Goal: Information Seeking & Learning: Learn about a topic

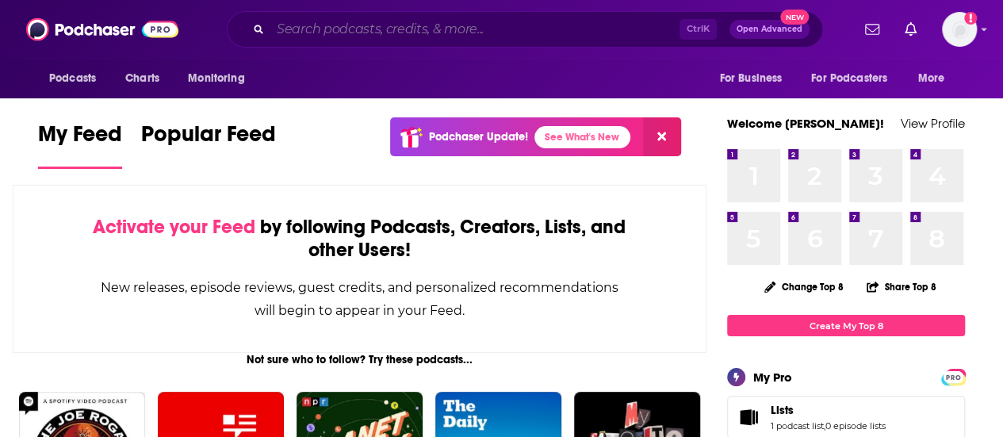
click at [336, 35] on input "Search podcasts, credits, & more..." at bounding box center [474, 29] width 409 height 25
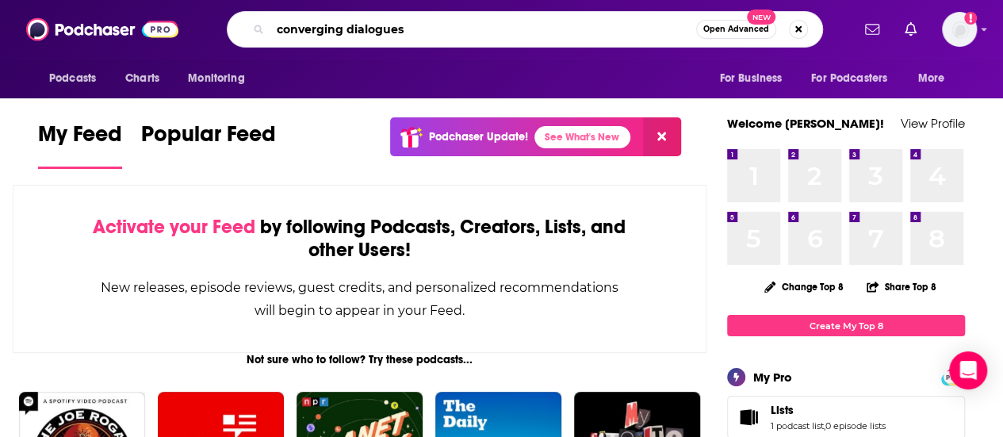
type input "converging dialogues"
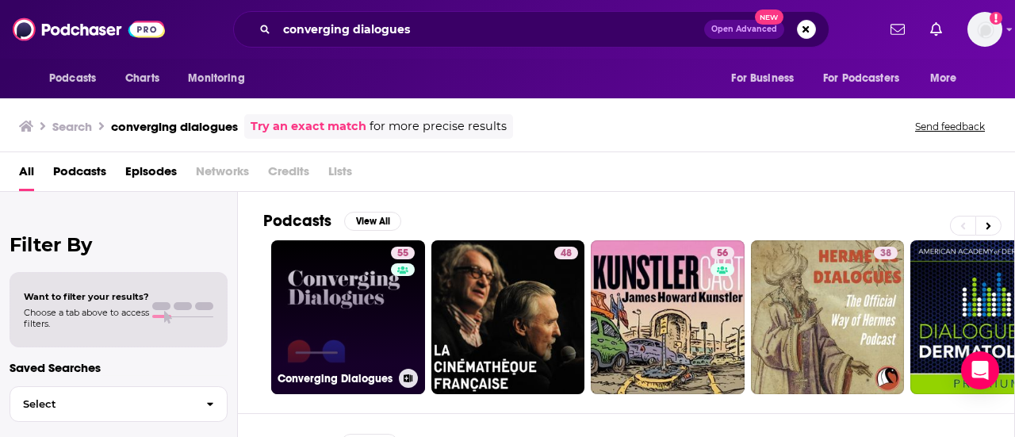
click at [355, 273] on link "55 Converging Dialogues" at bounding box center [348, 317] width 154 height 154
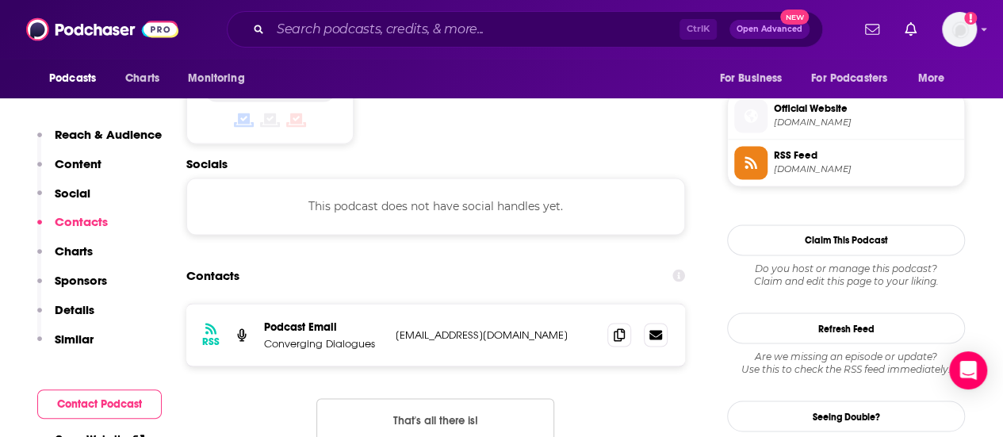
scroll to position [1269, 0]
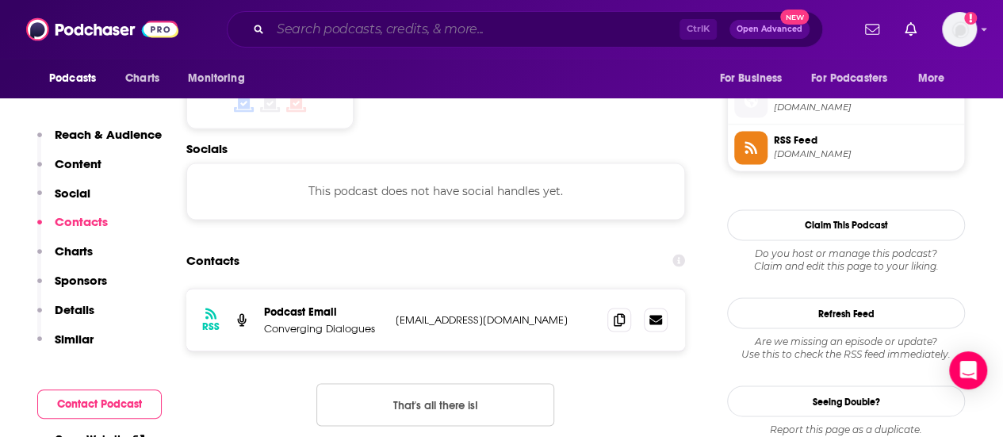
click at [373, 35] on input "Search podcasts, credits, & more..." at bounding box center [474, 29] width 409 height 25
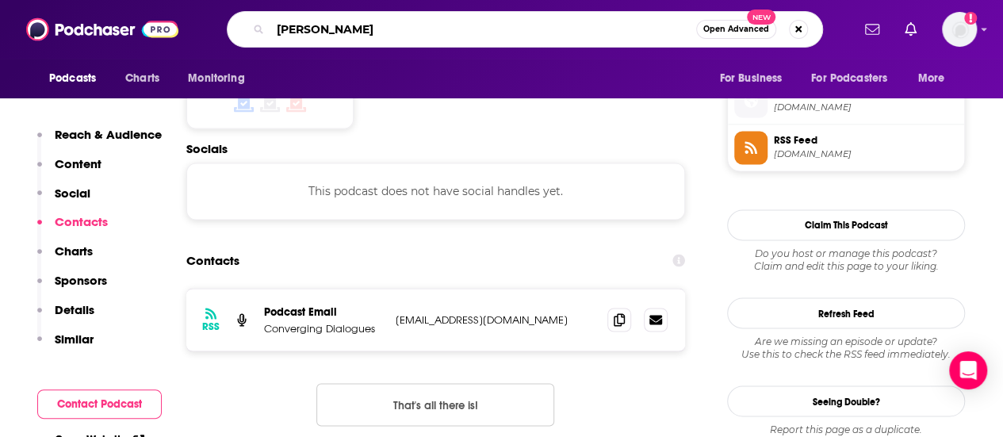
type input "[PERSON_NAME]"
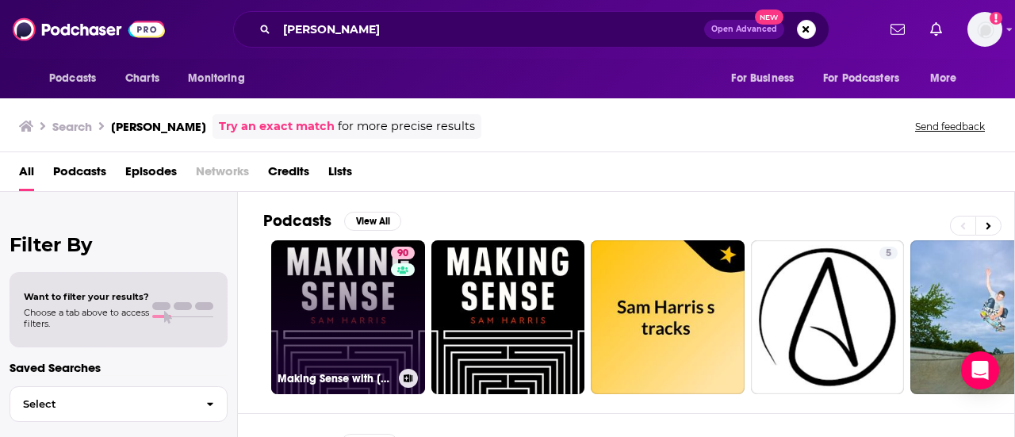
click at [350, 267] on link "90 Making Sense with [PERSON_NAME]" at bounding box center [348, 317] width 154 height 154
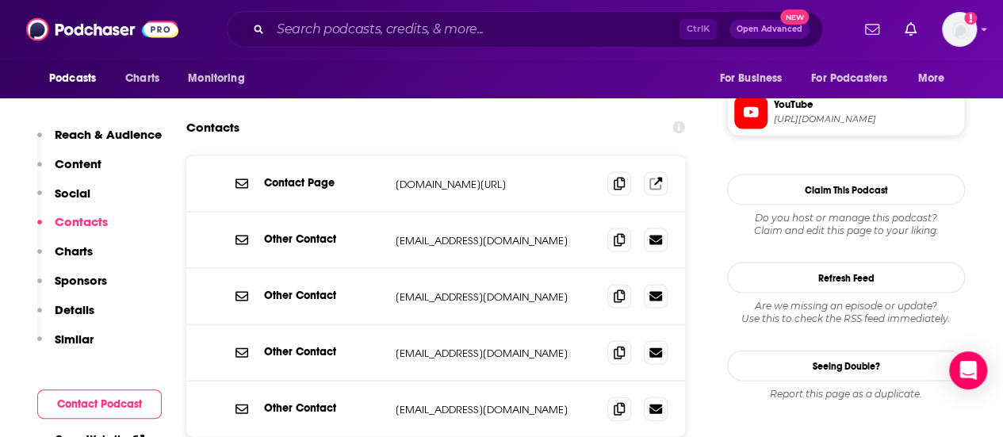
scroll to position [1586, 0]
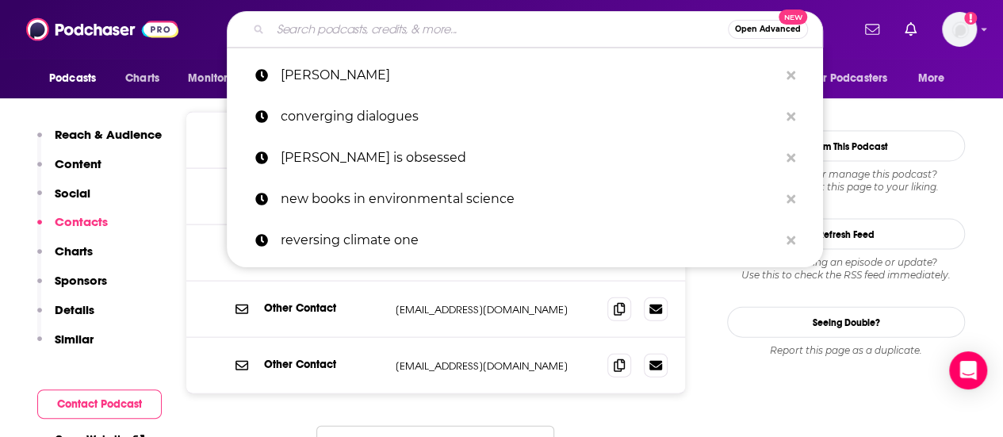
click at [455, 26] on input "Search podcasts, credits, & more..." at bounding box center [499, 29] width 458 height 25
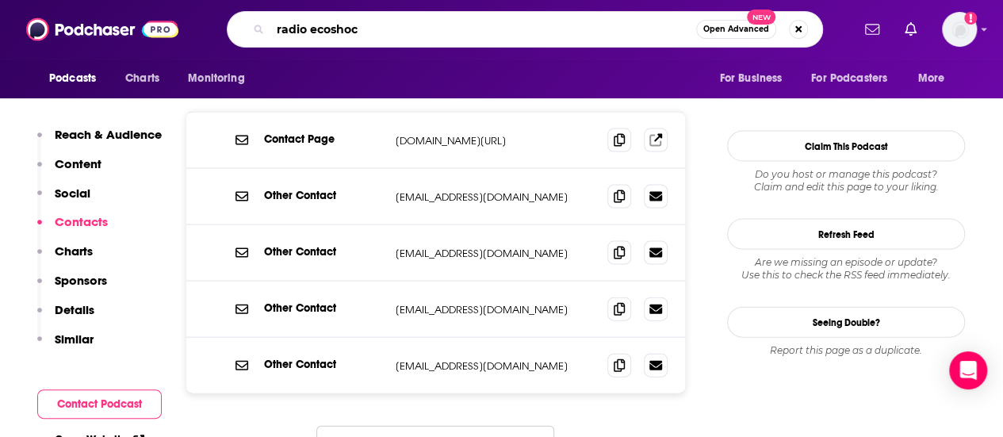
type input "radio ecoshock"
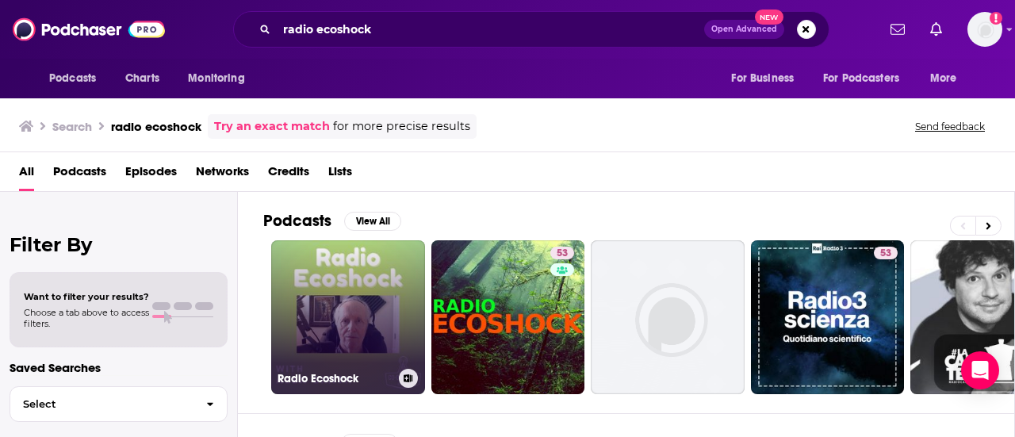
click at [345, 277] on link "Radio Ecoshock" at bounding box center [348, 317] width 154 height 154
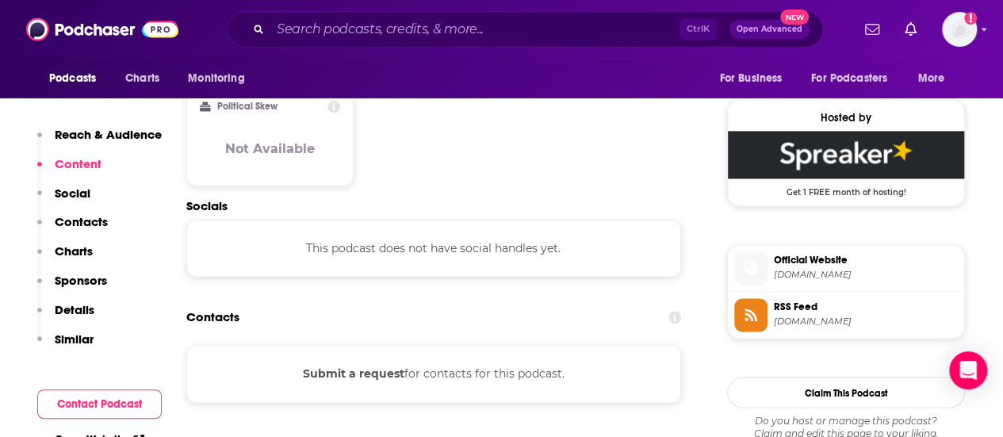
scroll to position [1190, 0]
